Goal: Find specific page/section

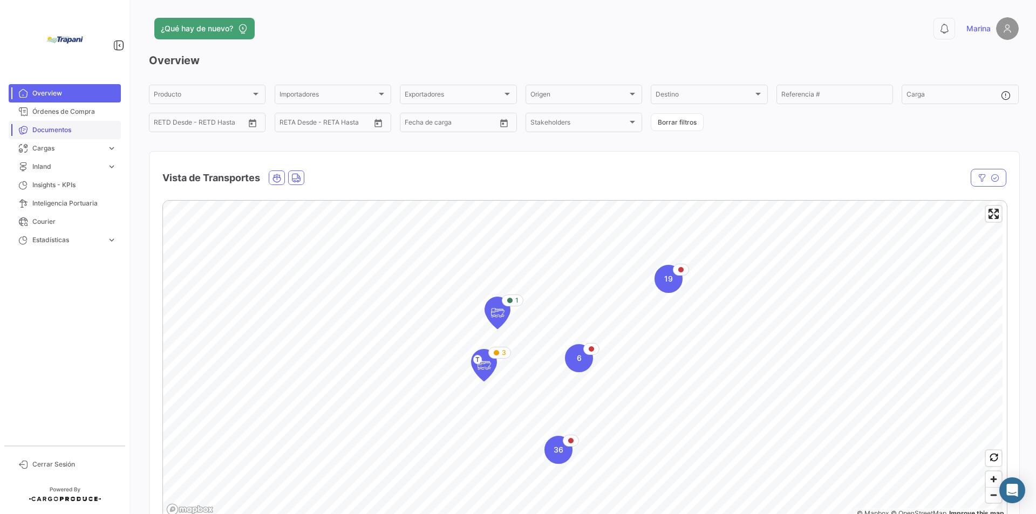
click at [51, 127] on span "Documentos" at bounding box center [74, 130] width 84 height 10
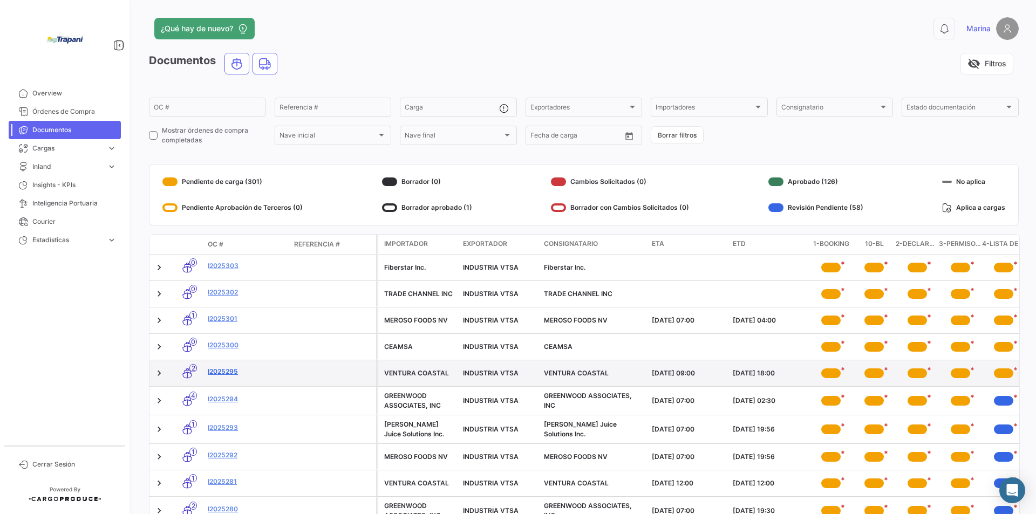
click at [217, 370] on link "I2025295" at bounding box center [247, 372] width 78 height 10
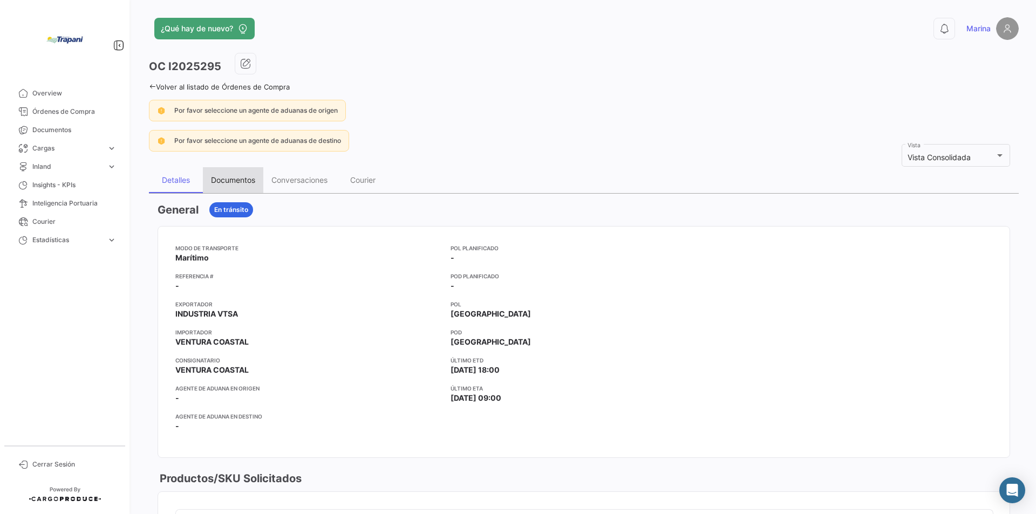
click at [222, 176] on div "Documentos" at bounding box center [233, 179] width 44 height 9
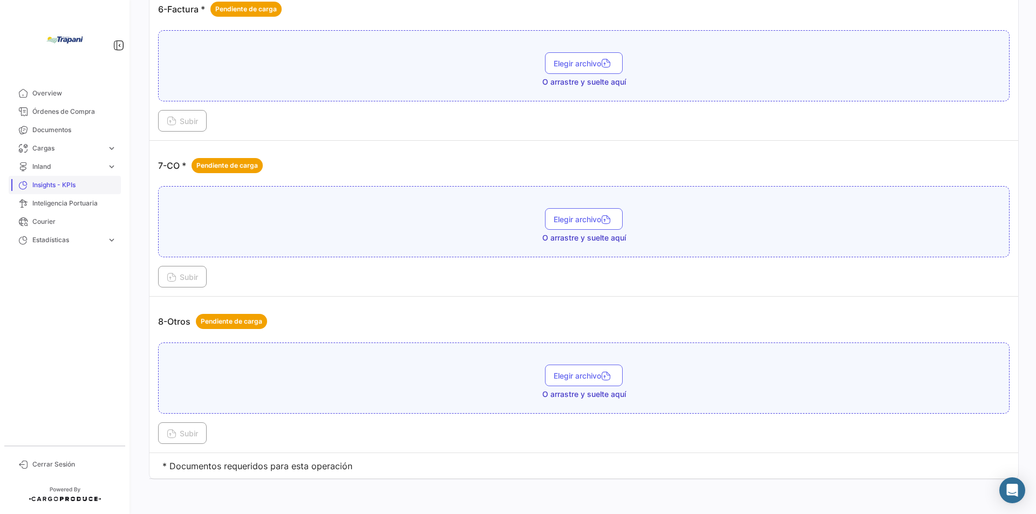
scroll to position [967, 0]
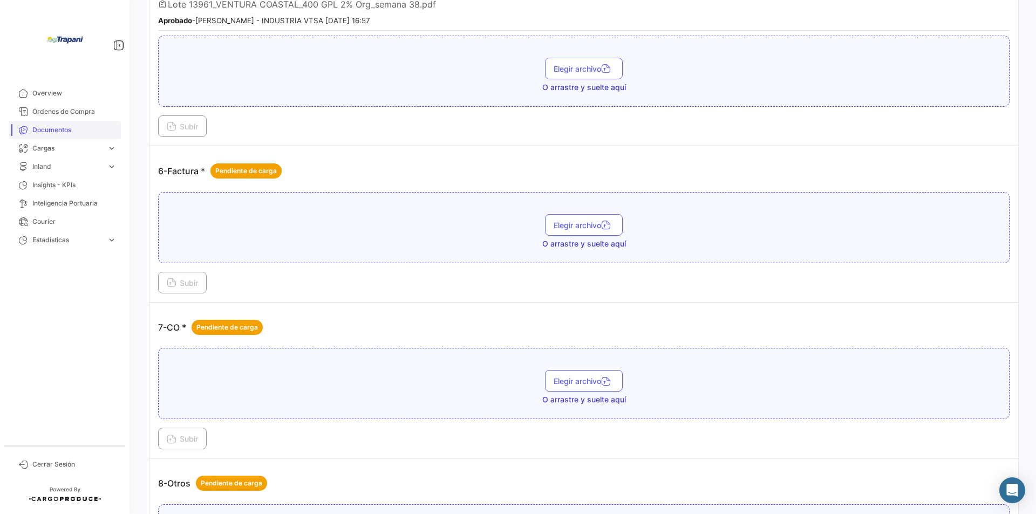
click at [50, 126] on span "Documentos" at bounding box center [74, 130] width 84 height 10
